Goal: Task Accomplishment & Management: Complete application form

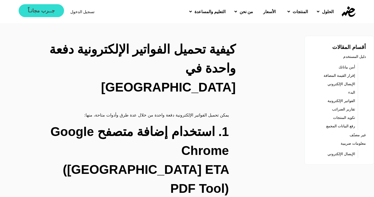
click at [40, 12] on span "جــرب مجانـاً" at bounding box center [41, 10] width 27 height 5
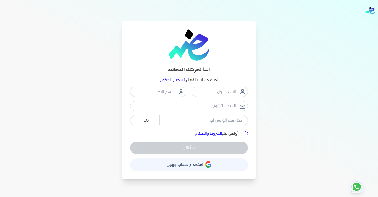
click at [202, 163] on button "حساب استخدام حساب جوجل" at bounding box center [189, 164] width 118 height 13
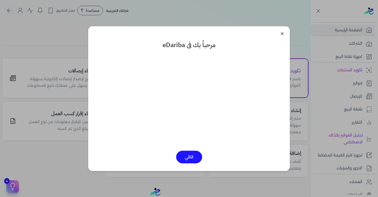
click at [190, 154] on button "التالي" at bounding box center [189, 156] width 26 height 13
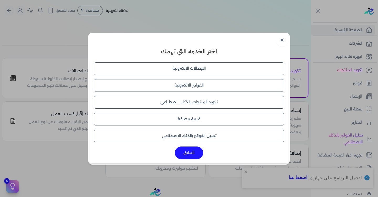
click at [192, 86] on button "الفواتير الالكترونية" at bounding box center [189, 85] width 191 height 13
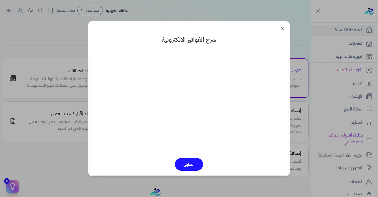
click at [195, 165] on button "السابق" at bounding box center [189, 164] width 28 height 13
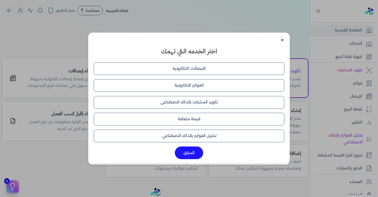
click at [195, 152] on button "السابق" at bounding box center [189, 152] width 28 height 13
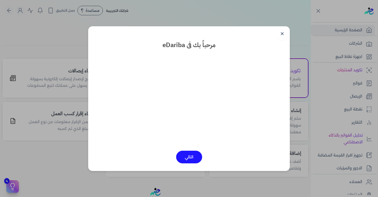
click at [282, 34] on link "✕" at bounding box center [282, 34] width 13 height 13
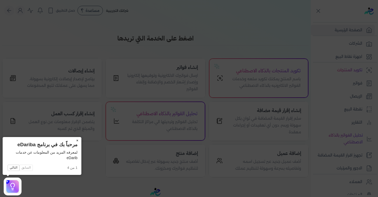
click at [77, 139] on button "×" at bounding box center [77, 140] width 8 height 7
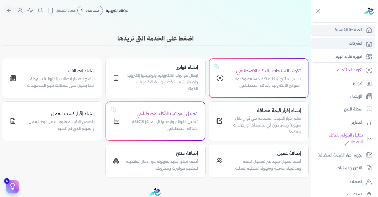
click at [356, 42] on p "الشركات" at bounding box center [355, 43] width 13 height 7
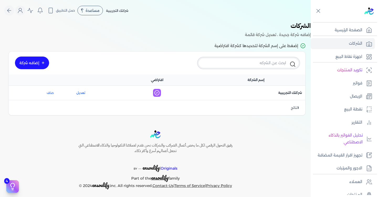
click at [261, 63] on input "text" at bounding box center [248, 63] width 101 height 10
paste input "فاكهه الموسم"
type input "فاكهه الموسم"
click at [263, 99] on div "اسم الشركة : شركتك التجريبية افتراضي : تعديل حذف" at bounding box center [157, 93] width 297 height 14
drag, startPoint x: 264, startPoint y: 110, endPoint x: 245, endPoint y: 104, distance: 19.4
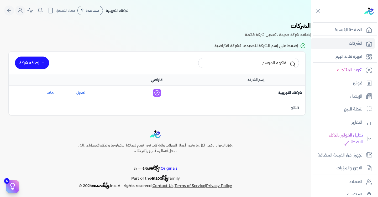
click at [264, 110] on div "1 نتائج" at bounding box center [157, 107] width 297 height 15
click at [292, 64] on icon at bounding box center [293, 64] width 6 height 6
click at [252, 61] on input "فاكهه الموسم" at bounding box center [248, 63] width 101 height 10
click at [39, 64] on link "إضافه شركة" at bounding box center [32, 62] width 34 height 13
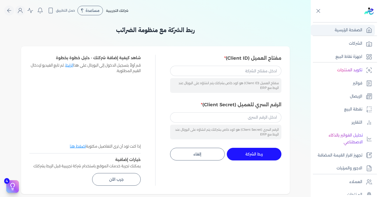
click at [355, 28] on p "الصفحة الرئيسية" at bounding box center [349, 30] width 28 height 7
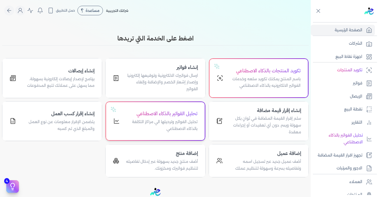
click at [167, 117] on h4 "تحليل الفواتير بالذكاء الاصطناعي" at bounding box center [161, 114] width 71 height 8
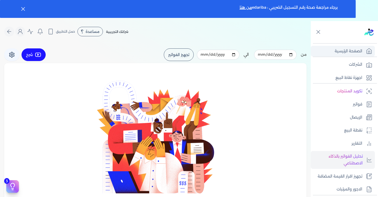
click at [361, 50] on p "الصفحة الرئيسية" at bounding box center [349, 51] width 28 height 7
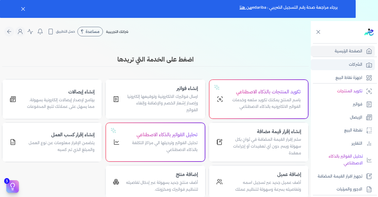
click at [328, 62] on link "الشركات" at bounding box center [343, 64] width 64 height 11
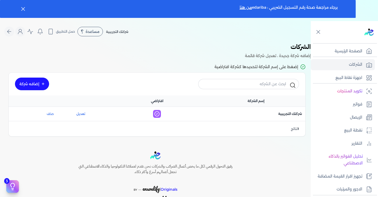
click at [36, 85] on link "إضافه شركة" at bounding box center [32, 83] width 34 height 13
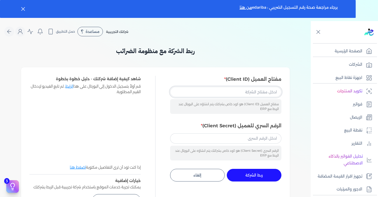
click at [234, 94] on input "مفتاح العميل (Client ID)" at bounding box center [225, 92] width 111 height 10
paste input "24198536-f98f-4137-8af8-9de9f90aa1dc"
type input "24198536-f98f-4137-8af8-9de9f90aa1dc"
click at [261, 140] on input "الرقم السري للعميل (Client Secret)" at bounding box center [225, 138] width 111 height 10
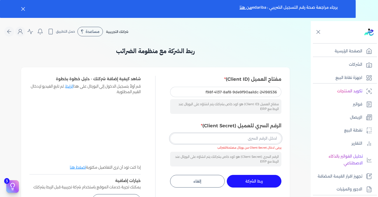
click at [209, 137] on input "الرقم السري للعميل (Client Secret)" at bounding box center [225, 138] width 111 height 10
paste input "37586d00-818c-413e-b425-4d0de49b8f52"
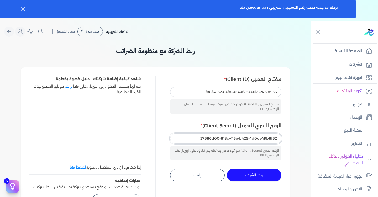
type input "37586d00-818c-413e-b425-4d0de49b8f52"
click at [251, 177] on span "ربط الشركة" at bounding box center [253, 175] width 17 height 4
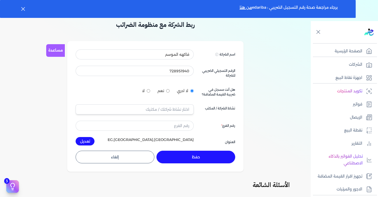
click at [169, 90] on input "نعم" at bounding box center [167, 90] width 3 height 3
radio input "true"
click at [181, 112] on input "text" at bounding box center [135, 109] width 118 height 10
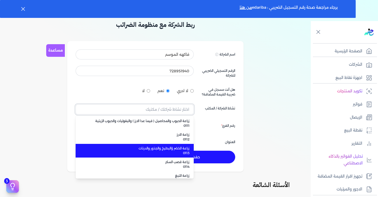
scroll to position [0, 0]
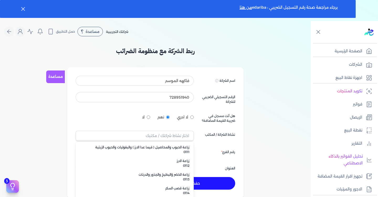
click at [95, 123] on div "لا ادري نعم لا" at bounding box center [135, 117] width 118 height 12
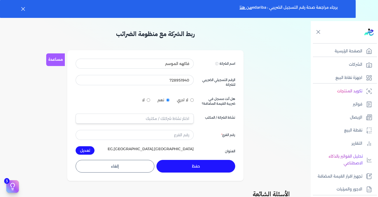
scroll to position [26, 0]
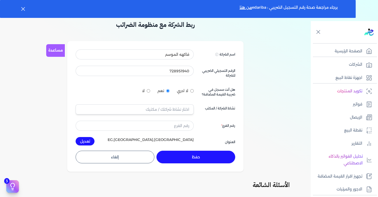
click at [195, 155] on button "حفظ" at bounding box center [195, 156] width 79 height 13
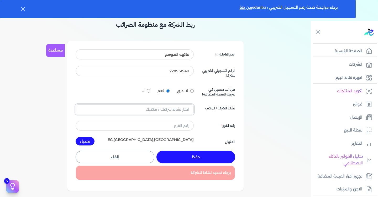
click at [166, 108] on input "text" at bounding box center [135, 109] width 118 height 10
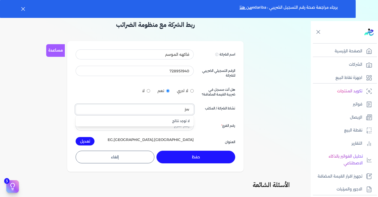
scroll to position [0, 0]
type input "j"
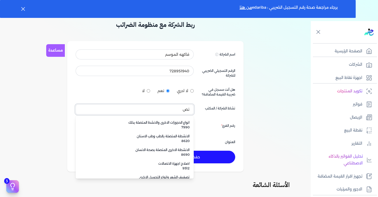
scroll to position [485, 0]
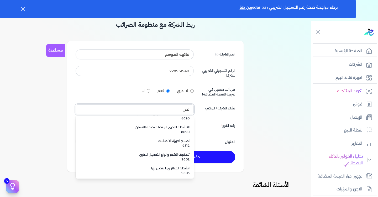
click at [100, 111] on input "تص" at bounding box center [135, 109] width 118 height 10
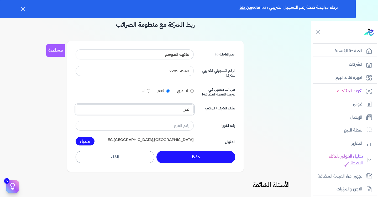
click at [100, 111] on input "تص" at bounding box center [135, 109] width 118 height 10
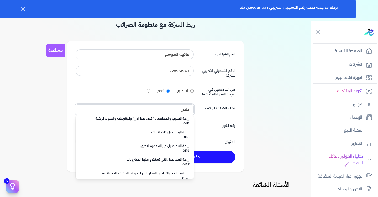
scroll to position [0, 0]
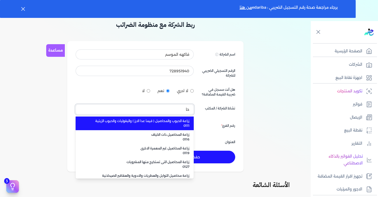
type input "ح"
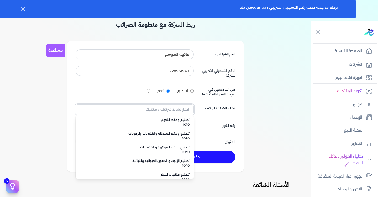
scroll to position [940, 0]
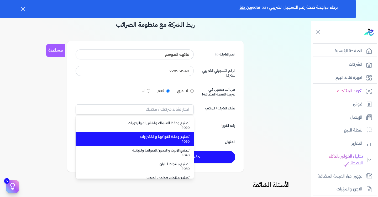
click at [170, 139] on span "1030" at bounding box center [137, 141] width 103 height 5
type input "تصنيع وحفظ الفواكهة و الخضراوات 1030"
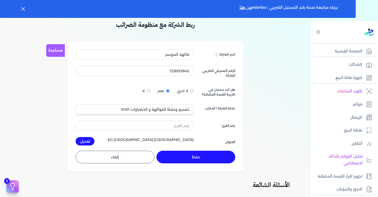
click at [205, 156] on button "حفظ" at bounding box center [195, 156] width 79 height 13
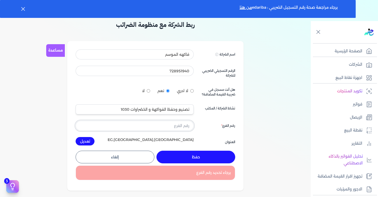
click at [186, 129] on input "text" at bounding box center [135, 126] width 118 height 10
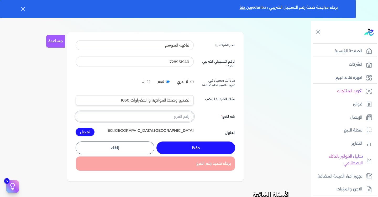
scroll to position [26, 0]
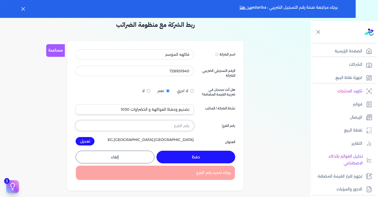
click at [163, 125] on input "text" at bounding box center [135, 126] width 118 height 10
type input "0"
type input "01286222856"
click at [197, 156] on button "حفظ" at bounding box center [195, 156] width 79 height 13
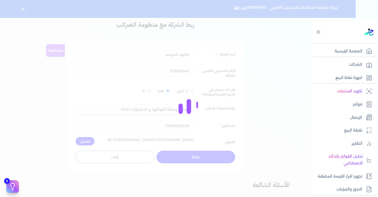
scroll to position [3, 0]
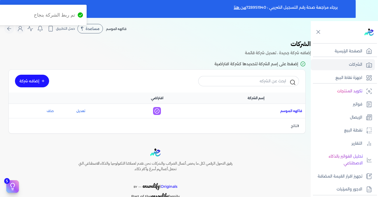
click at [284, 108] on span "اسم الشركة : فاكهه الموسم" at bounding box center [291, 110] width 22 height 5
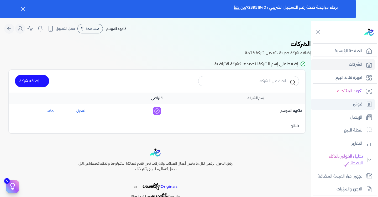
click at [363, 106] on link "فواتير" at bounding box center [343, 104] width 64 height 11
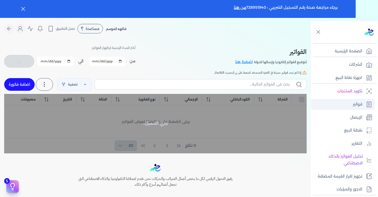
scroll to position [18, 0]
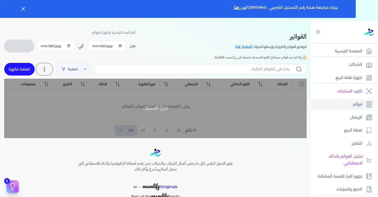
checkbox input "false"
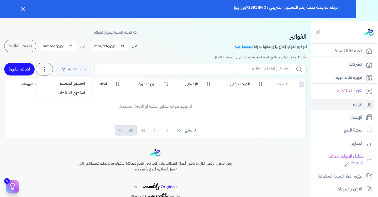
click at [47, 66] on icon at bounding box center [44, 69] width 6 height 6
click at [80, 68] on link "تصفية" at bounding box center [74, 69] width 34 height 13
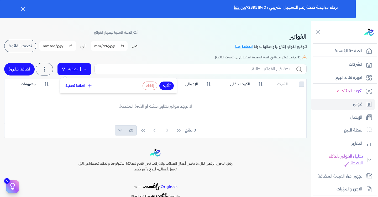
click at [85, 68] on icon at bounding box center [85, 69] width 4 height 4
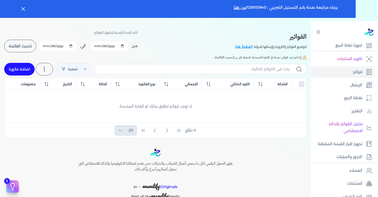
scroll to position [0, 0]
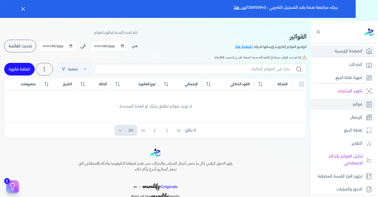
click at [360, 54] on p "الصفحة الرئيسية" at bounding box center [349, 51] width 28 height 7
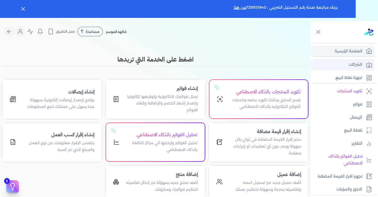
click at [358, 64] on p "الشركات" at bounding box center [355, 64] width 13 height 7
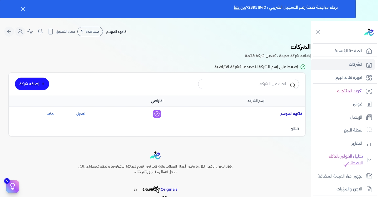
click at [288, 113] on span "اسم الشركة : فاكهه الموسم" at bounding box center [291, 113] width 22 height 5
click at [157, 114] on icon at bounding box center [157, 114] width 8 height 8
click at [290, 112] on span "اسم الشركة : فاكهه الموسم" at bounding box center [291, 113] width 22 height 5
click at [161, 113] on icon at bounding box center [157, 114] width 8 height 8
click at [357, 103] on p "فواتير" at bounding box center [357, 104] width 9 height 7
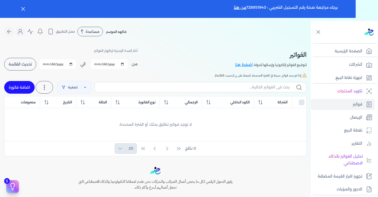
click at [124, 64] on input "[DATE]" at bounding box center [109, 63] width 37 height 9
type input "2025-09-01"
click at [30, 67] on button "تحديث القائمة" at bounding box center [20, 64] width 32 height 13
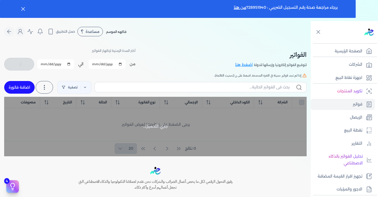
checkbox input "false"
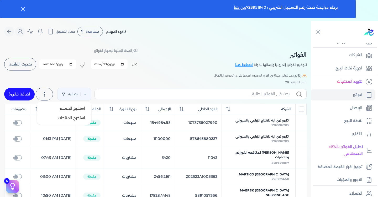
click at [48, 96] on icon at bounding box center [44, 94] width 6 height 6
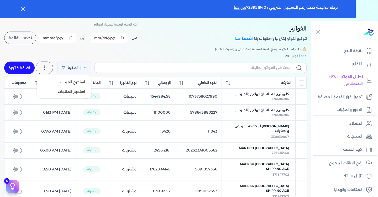
scroll to position [87, 0]
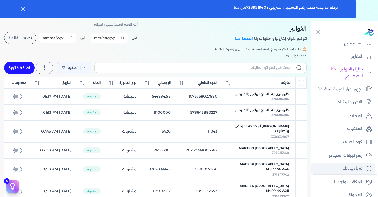
click at [356, 171] on p "تنزيل بياناتك" at bounding box center [353, 168] width 20 height 7
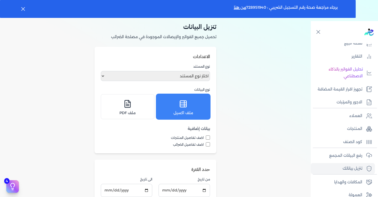
click at [182, 109] on div "ملف اكسيل" at bounding box center [183, 106] width 47 height 18
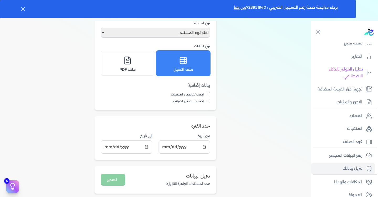
scroll to position [79, 0]
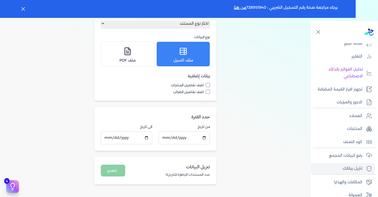
click at [209, 86] on input "اضف تفاصيل المنتجات" at bounding box center [208, 85] width 4 height 4
checkbox input "true"
click at [209, 90] on input "اضف تفاصيل الضرائب" at bounding box center [208, 92] width 4 height 4
checkbox input "true"
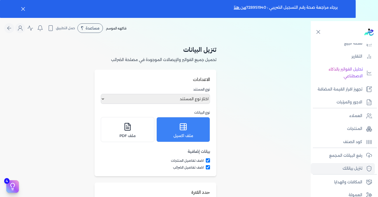
scroll to position [0, 0]
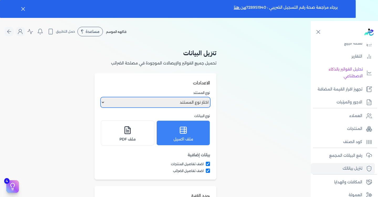
click at [198, 103] on select "اختار نوع المستند فواتير الإيصالات" at bounding box center [155, 102] width 109 height 10
select select "invoices"
click at [102, 97] on select "اختار نوع المستند فواتير الإيصالات" at bounding box center [155, 102] width 109 height 10
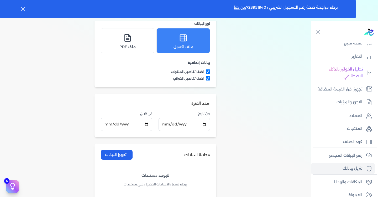
scroll to position [131, 0]
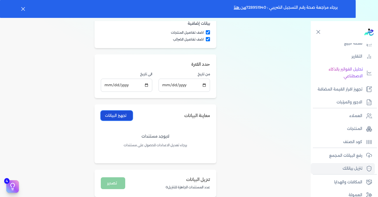
click at [128, 115] on button "تجهيز البيانات" at bounding box center [117, 116] width 32 height 10
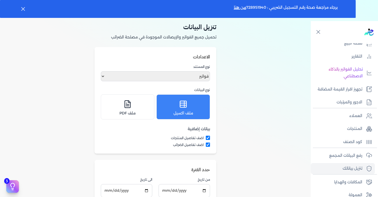
scroll to position [26, 0]
drag, startPoint x: 3, startPoint y: 77, endPoint x: 2, endPoint y: 87, distance: 10.6
click at [2, 87] on div "Toggle Navigation الاسعار العمولات مساعدة خدمة العملاء دليل المستخدم تسجيل الدخ…" at bounding box center [155, 119] width 311 height 197
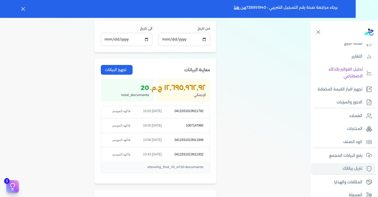
scroll to position [259, 0]
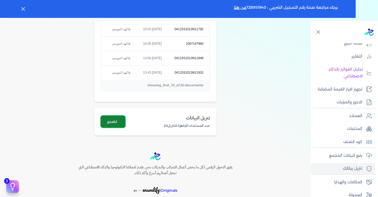
click at [122, 123] on button "تصدير" at bounding box center [113, 122] width 24 height 12
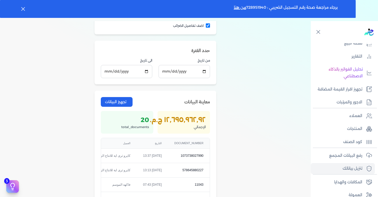
scroll to position [131, 0]
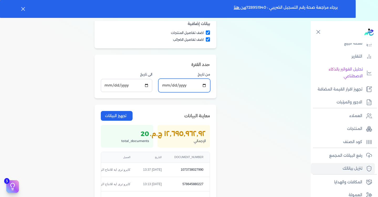
click at [206, 84] on input "2025-09-08" at bounding box center [184, 85] width 51 height 13
type input "2025-09-01"
click at [122, 116] on button "تجهيز البيانات" at bounding box center [117, 116] width 32 height 10
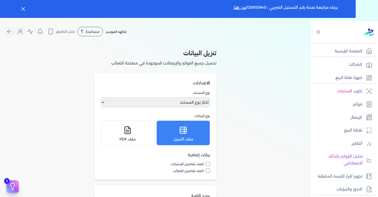
click at [207, 163] on input "اضف تفاصيل المنتجات" at bounding box center [208, 163] width 4 height 4
checkbox input "true"
click at [209, 172] on input "اضف تفاصيل الضرائب" at bounding box center [208, 170] width 4 height 4
checkbox input "true"
click at [197, 100] on select "اختار نوع المستند فواتير الإيصالات" at bounding box center [155, 102] width 109 height 10
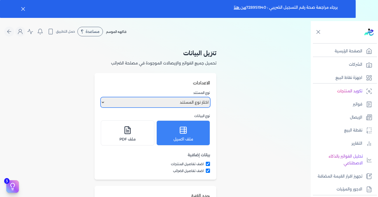
select select "invoices"
click at [102, 97] on select "اختار نوع المستند فواتير الإيصالات" at bounding box center [155, 102] width 109 height 10
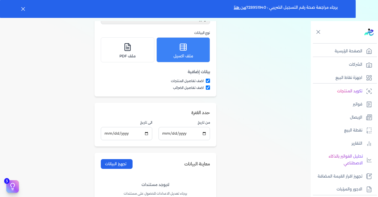
scroll to position [101, 0]
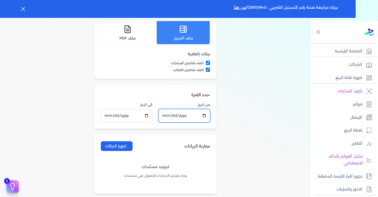
click at [207, 116] on input "[DATE]" at bounding box center [184, 115] width 51 height 13
type input "2025-09-01"
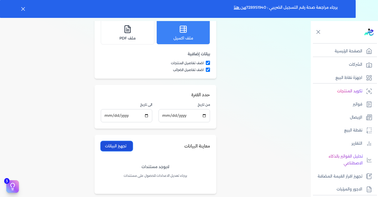
click at [126, 145] on button "تجهيز البيانات" at bounding box center [117, 146] width 32 height 10
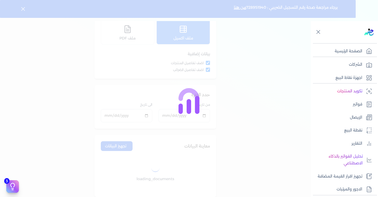
click at [189, 101] on \(Stroke\)_3 at bounding box center [189, 106] width 4 height 15
click at [189, 100] on icon at bounding box center [189, 101] width 21 height 26
click at [210, 120] on div at bounding box center [189, 98] width 378 height 197
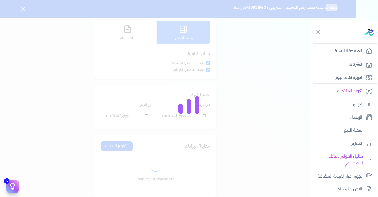
click at [210, 119] on div at bounding box center [189, 98] width 378 height 197
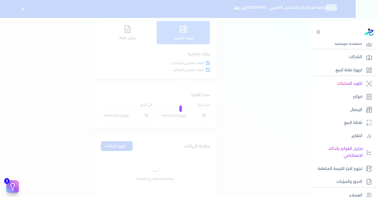
scroll to position [0, 0]
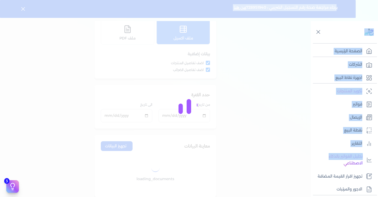
drag, startPoint x: 311, startPoint y: 146, endPoint x: 312, endPoint y: 154, distance: 7.6
click at [312, 154] on div "برجاء مراجعة صحة رقم التسجيل الضريبي : 728951940 من هنا Dismiss ✕ ✕ استهلكت 100…" at bounding box center [189, 109] width 378 height 218
click at [313, 142] on link "التقارير" at bounding box center [343, 143] width 64 height 11
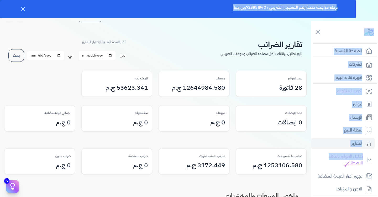
scroll to position [26, 0]
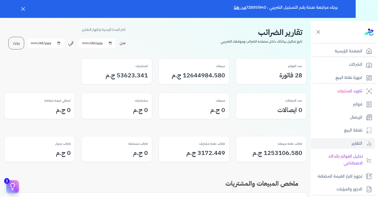
click at [252, 55] on div "عدد الفواتير 28 فاتورة مبيعات 12644984.580 ج.م المشتريات 53623.341 ج.م" at bounding box center [155, 71] width 302 height 43
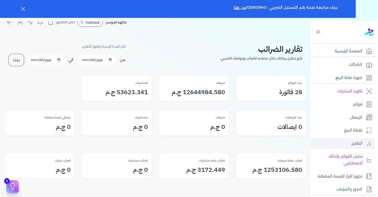
scroll to position [0, 0]
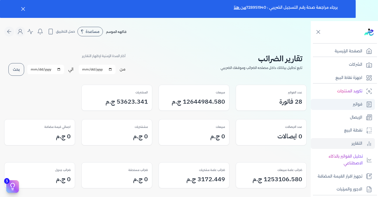
click at [358, 105] on p "فواتير" at bounding box center [357, 104] width 9 height 7
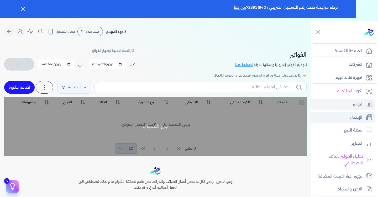
checkbox input "false"
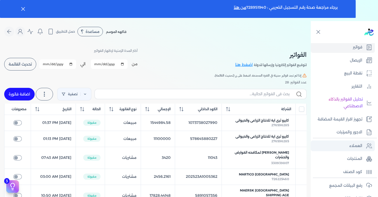
scroll to position [79, 0]
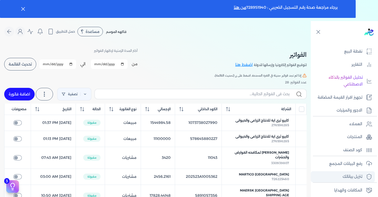
click at [366, 174] on icon at bounding box center [369, 176] width 6 height 6
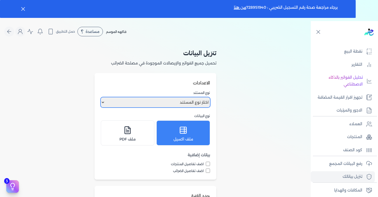
click at [196, 100] on select "اختار نوع المستند فواتير الإيصالات" at bounding box center [155, 102] width 109 height 10
select select "invoices"
click at [102, 97] on select "اختار نوع المستند فواتير الإيصالات" at bounding box center [155, 102] width 109 height 10
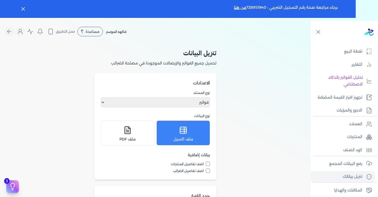
click at [208, 164] on input "اضف تفاصيل المنتجات" at bounding box center [208, 163] width 4 height 4
checkbox input "true"
click at [210, 169] on input "اضف تفاصيل الضرائب" at bounding box center [208, 170] width 4 height 4
checkbox input "true"
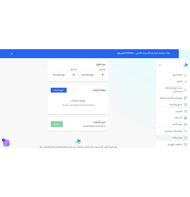
scroll to position [184, 0]
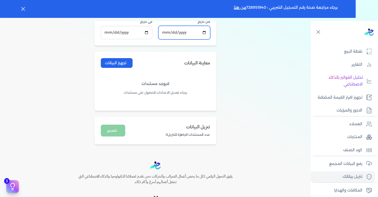
click at [203, 33] on input "[DATE]" at bounding box center [184, 32] width 51 height 13
type input "[DATE]"
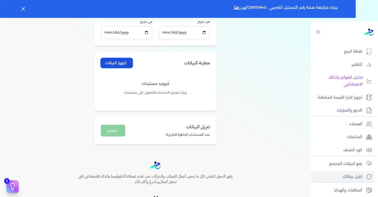
click at [122, 63] on button "تجهيز البيانات" at bounding box center [117, 63] width 32 height 10
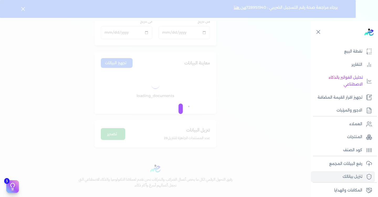
drag, startPoint x: 9, startPoint y: 186, endPoint x: 30, endPoint y: 191, distance: 21.2
click at [30, 191] on div at bounding box center [189, 98] width 378 height 197
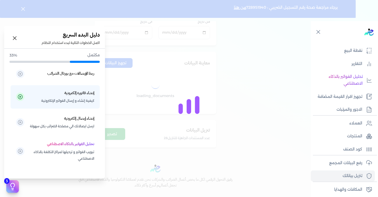
scroll to position [0, 0]
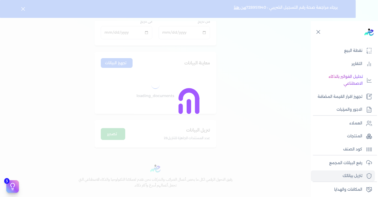
click at [148, 87] on div at bounding box center [189, 98] width 378 height 197
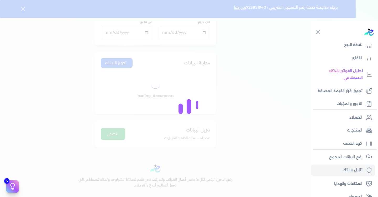
scroll to position [87, 0]
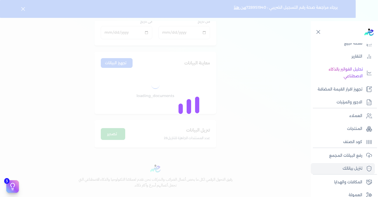
click at [250, 141] on div at bounding box center [189, 98] width 378 height 197
click at [250, 155] on div at bounding box center [189, 98] width 378 height 197
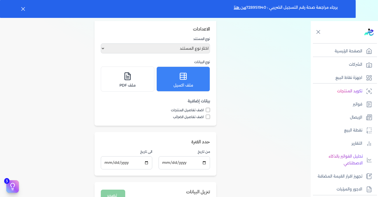
scroll to position [53, 0]
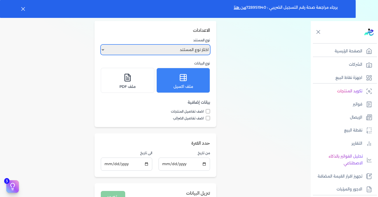
click at [182, 49] on select "اختار نوع المستند فواتير الإيصالات" at bounding box center [155, 50] width 109 height 10
select select "invoices"
click at [102, 45] on select "اختار نوع المستند فواتير الإيصالات" at bounding box center [155, 50] width 109 height 10
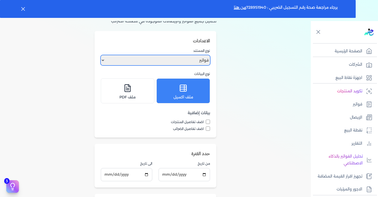
scroll to position [79, 0]
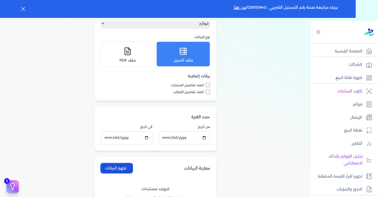
click at [124, 169] on button "تجهيز البيانات" at bounding box center [117, 168] width 32 height 10
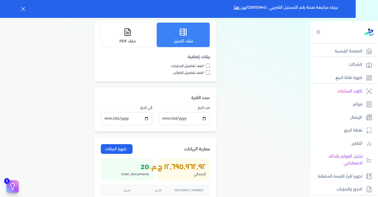
scroll to position [105, 0]
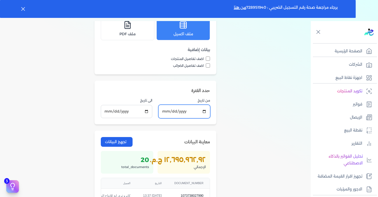
click at [174, 111] on input "2025-09-08" at bounding box center [184, 111] width 51 height 13
click at [204, 110] on input "2025-09-08" at bounding box center [184, 111] width 51 height 13
click at [128, 140] on button "تجهيز البيانات" at bounding box center [117, 142] width 32 height 10
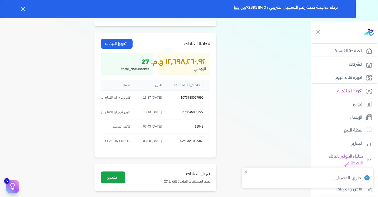
scroll to position [158, 0]
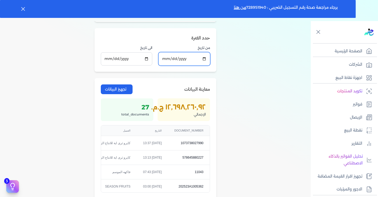
click at [184, 58] on input "2025-09-02" at bounding box center [184, 58] width 51 height 13
click at [204, 59] on input "2025-09-02" at bounding box center [184, 58] width 51 height 13
type input "2025-09-01"
click at [123, 89] on button "تجهيز البيانات" at bounding box center [117, 89] width 32 height 10
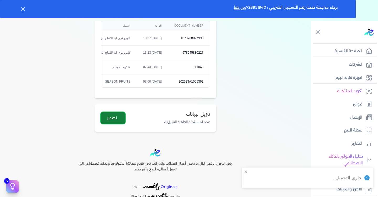
click at [120, 115] on button "تصدير" at bounding box center [113, 118] width 24 height 12
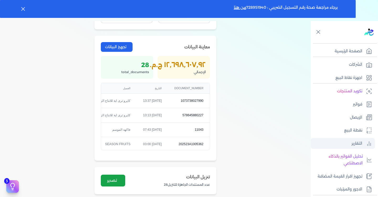
scroll to position [26, 0]
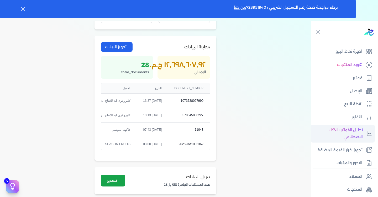
click at [350, 133] on p "تحليل الفواتير بالذكاء الاصطناعي" at bounding box center [337, 133] width 49 height 13
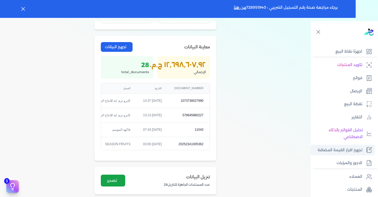
click at [342, 150] on p "تجهيز اقرار القيمة المضافة" at bounding box center [340, 150] width 45 height 7
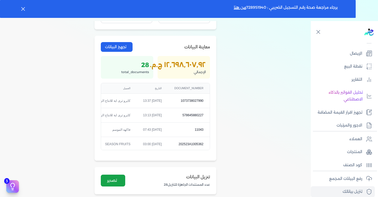
scroll to position [69, 0]
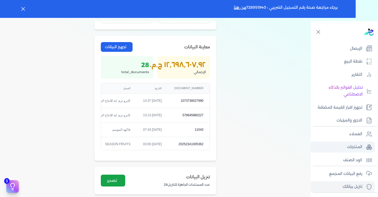
click at [314, 146] on link "المنتجات" at bounding box center [343, 146] width 64 height 11
click at [256, 131] on div "تنزيل البيانات تحميل جميع الفواتير والإيصالات الموجودة في مصلحة الضرائب الاعداد…" at bounding box center [155, 21] width 311 height 358
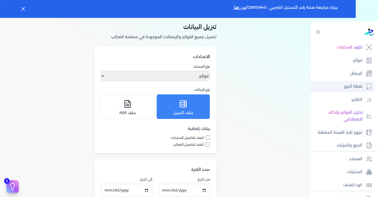
scroll to position [53, 0]
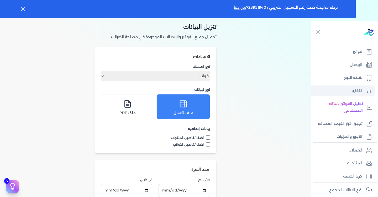
click at [361, 88] on p "التقارير" at bounding box center [357, 90] width 11 height 7
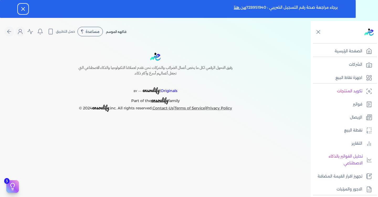
click at [25, 10] on icon "button" at bounding box center [23, 9] width 6 height 6
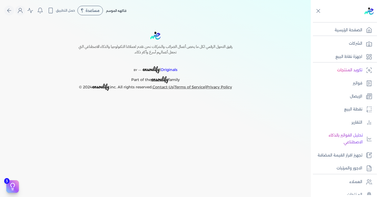
click at [224, 151] on div "Toggle Navigation الاسعار العمولات مساعدة خدمة العملاء دليل المستخدم تسجيل الدخ…" at bounding box center [155, 98] width 311 height 197
click at [190, 159] on div "Toggle Navigation الاسعار العمولات مساعدة خدمة العملاء دليل المستخدم تسجيل الدخ…" at bounding box center [155, 98] width 311 height 197
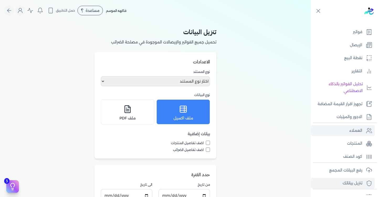
scroll to position [53, 0]
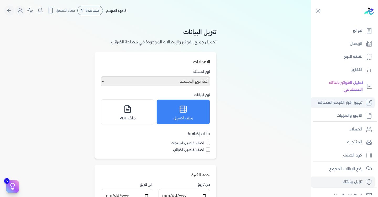
click at [356, 106] on p "تجهيز اقرار القيمة المضافة" at bounding box center [340, 102] width 45 height 7
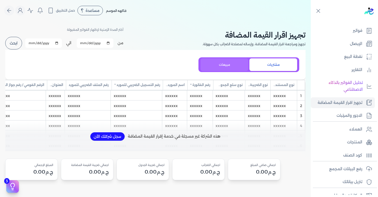
click at [239, 65] on button "مبيعات" at bounding box center [225, 64] width 48 height 13
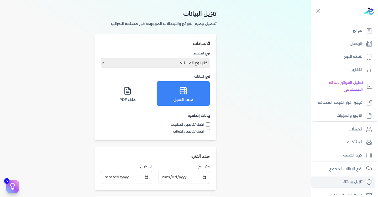
scroll to position [53, 0]
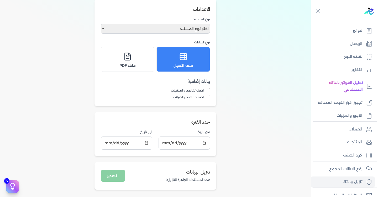
click at [208, 90] on input "اضف تفاصيل المنتجات" at bounding box center [208, 90] width 4 height 4
checkbox input "true"
click at [209, 100] on label "اضف تفاصيل الضرائب" at bounding box center [155, 97] width 109 height 5
click at [209, 99] on input "اضف تفاصيل الضرائب" at bounding box center [208, 97] width 4 height 4
checkbox input "true"
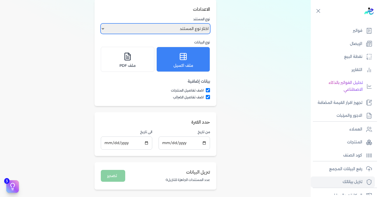
click at [192, 29] on select "اختار نوع المستند فواتير الإيصالات" at bounding box center [155, 29] width 109 height 10
select select "invoices"
click at [102, 24] on select "اختار نوع المستند فواتير الإيصالات" at bounding box center [155, 29] width 109 height 10
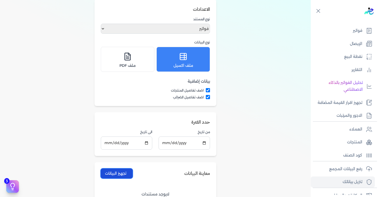
click at [127, 175] on button "تجهيز البيانات" at bounding box center [117, 173] width 32 height 10
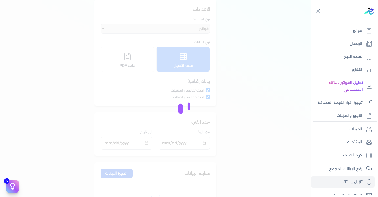
click at [257, 96] on div at bounding box center [189, 98] width 378 height 197
click at [262, 180] on div at bounding box center [189, 98] width 378 height 197
drag, startPoint x: 271, startPoint y: 126, endPoint x: 274, endPoint y: 125, distance: 3.2
click at [271, 125] on div at bounding box center [189, 98] width 378 height 197
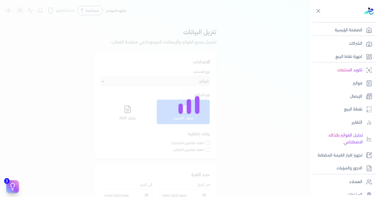
select select "invoices"
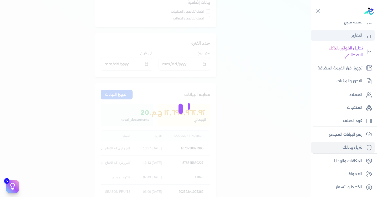
click at [363, 38] on link "التقارير" at bounding box center [343, 35] width 64 height 11
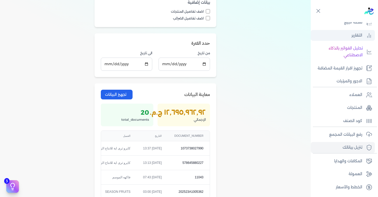
click at [364, 34] on link "التقارير" at bounding box center [343, 35] width 64 height 11
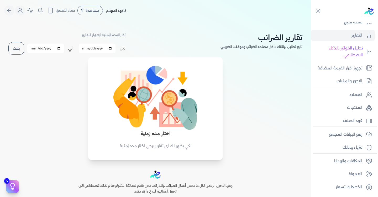
click at [176, 143] on p "لكي يظهر لك اي تقارير يرجى اختار مده زمنية" at bounding box center [155, 146] width 114 height 7
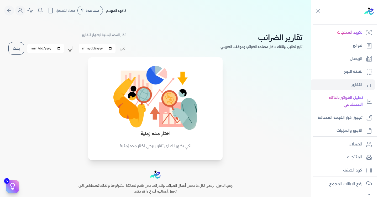
scroll to position [34, 0]
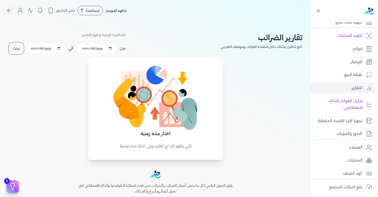
click at [14, 48] on button "بحث" at bounding box center [16, 48] width 16 height 13
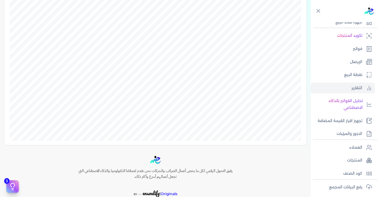
scroll to position [210, 0]
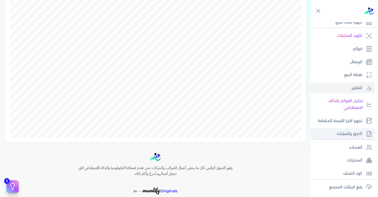
click at [357, 133] on p "الاجور والمرتبات" at bounding box center [350, 133] width 26 height 7
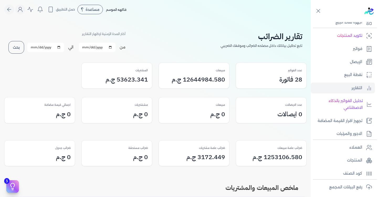
scroll to position [26, 0]
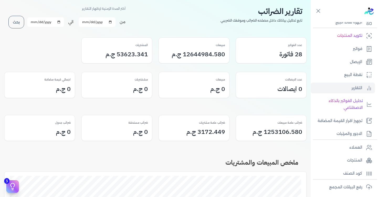
select select "01"
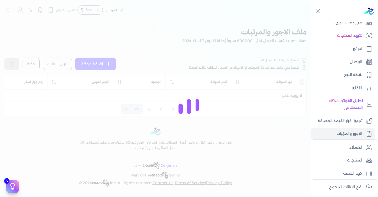
scroll to position [1, 0]
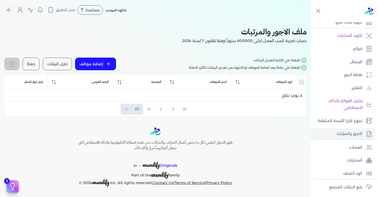
click at [306, 81] on th at bounding box center [302, 82] width 10 height 15
click at [303, 81] on div at bounding box center [301, 81] width 5 height 5
drag, startPoint x: 174, startPoint y: 110, endPoint x: 184, endPoint y: 110, distance: 10.5
click at [179, 110] on div "20" at bounding box center [155, 109] width 302 height 15
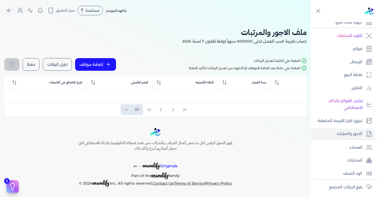
scroll to position [0, 0]
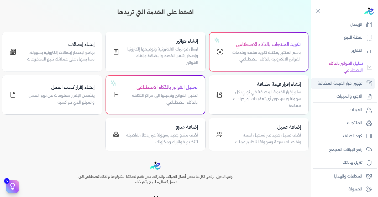
scroll to position [87, 0]
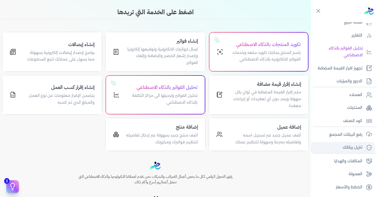
click at [353, 148] on p "تنزيل بياناتك" at bounding box center [353, 147] width 20 height 7
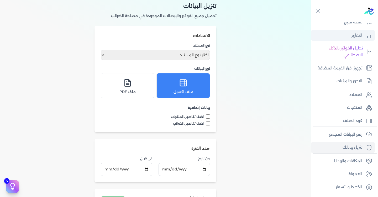
click at [367, 34] on icon at bounding box center [369, 35] width 6 height 6
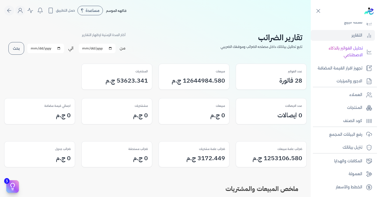
click at [112, 49] on input "2025-09-01" at bounding box center [97, 48] width 37 height 9
type input "[DATE]"
click at [61, 48] on input "2025-10-31" at bounding box center [45, 48] width 37 height 9
type input "[DATE]"
click at [18, 49] on button "بحث" at bounding box center [16, 48] width 16 height 13
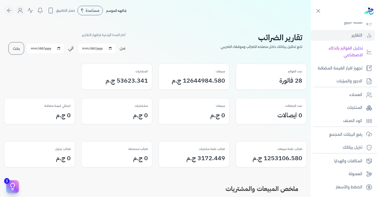
click at [18, 49] on button "بحث" at bounding box center [16, 48] width 16 height 13
drag, startPoint x: 11, startPoint y: 66, endPoint x: 11, endPoint y: 76, distance: 10.0
click at [23, 48] on button "بحث" at bounding box center [16, 48] width 16 height 13
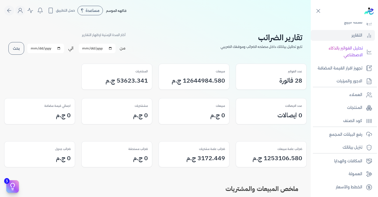
click at [23, 48] on button "بحث" at bounding box center [16, 48] width 16 height 13
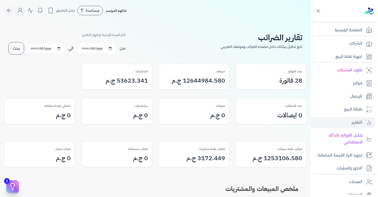
scroll to position [22, 0]
